Goal: Transaction & Acquisition: Purchase product/service

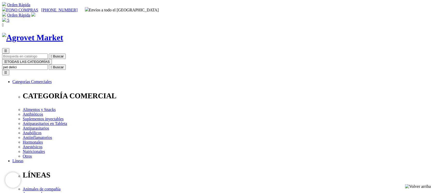
type input "pet delicia"
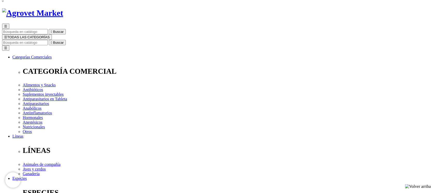
scroll to position [34, 0]
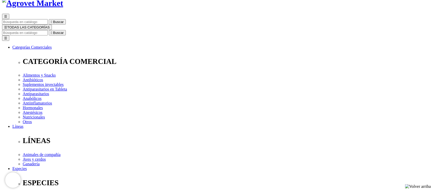
select select "412"
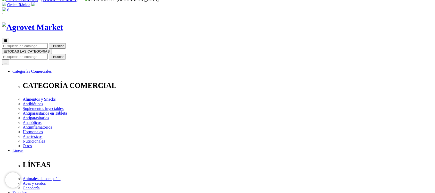
scroll to position [0, 0]
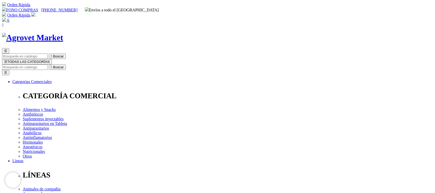
select select "412"
click at [48, 64] on input "Buscar" at bounding box center [25, 66] width 46 height 5
type input "pet d"
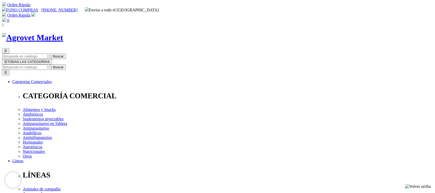
select select "412"
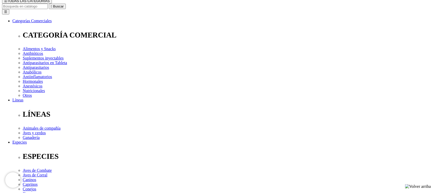
scroll to position [69, 0]
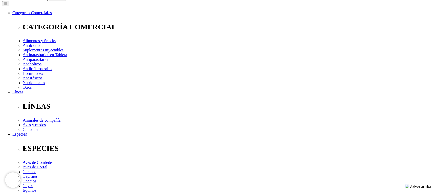
select select "412"
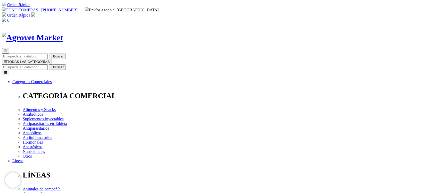
click at [48, 64] on input "Buscar" at bounding box center [25, 66] width 46 height 5
type input "pet delicia"
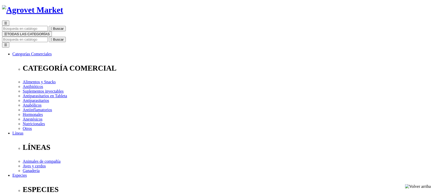
scroll to position [103, 0]
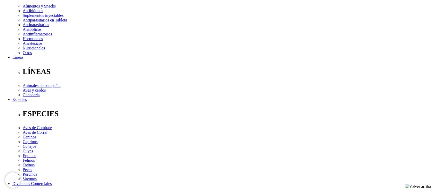
select select "412"
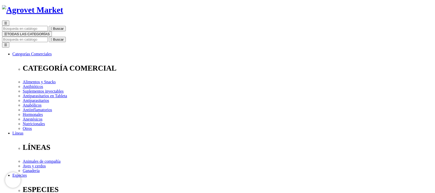
scroll to position [0, 0]
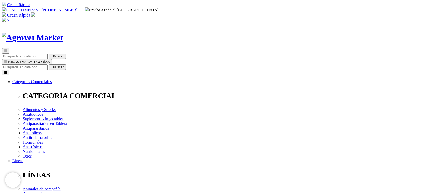
select select "412"
click at [6, 18] on img at bounding box center [4, 20] width 4 height 4
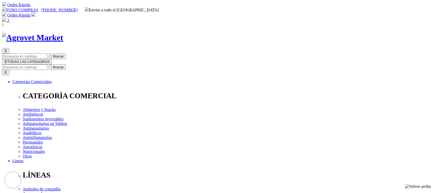
type input "2"
type input "1"
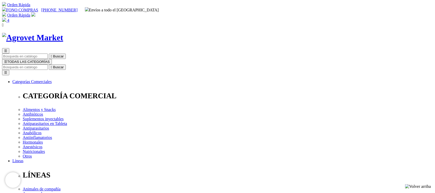
type input "1"
